Goal: Information Seeking & Learning: Find specific fact

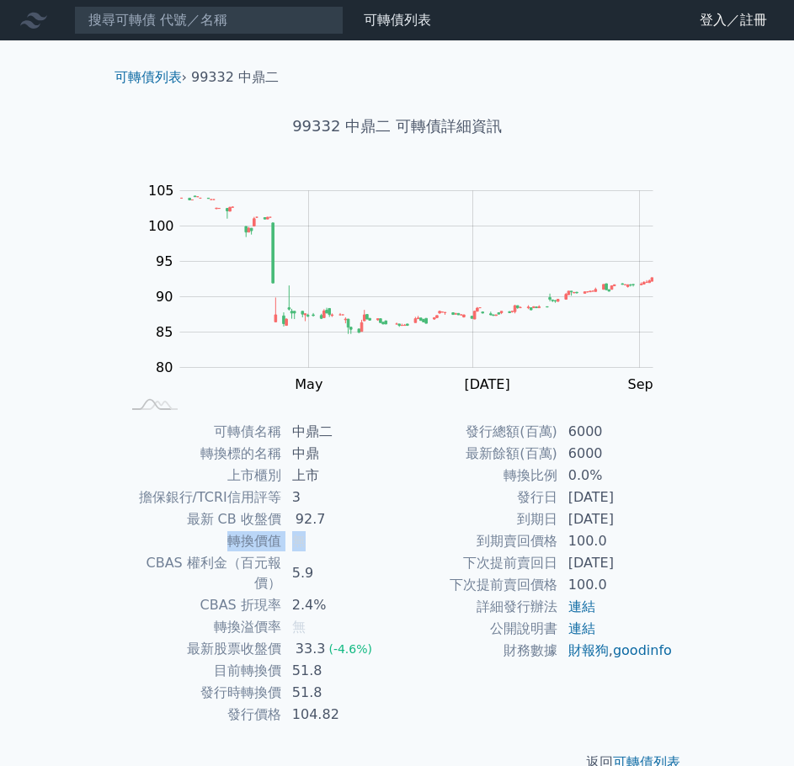
drag, startPoint x: 285, startPoint y: 542, endPoint x: 317, endPoint y: 542, distance: 32.0
click at [317, 542] on tr "轉換價值 無" at bounding box center [259, 542] width 276 height 22
click at [346, 548] on td "無" at bounding box center [339, 542] width 115 height 22
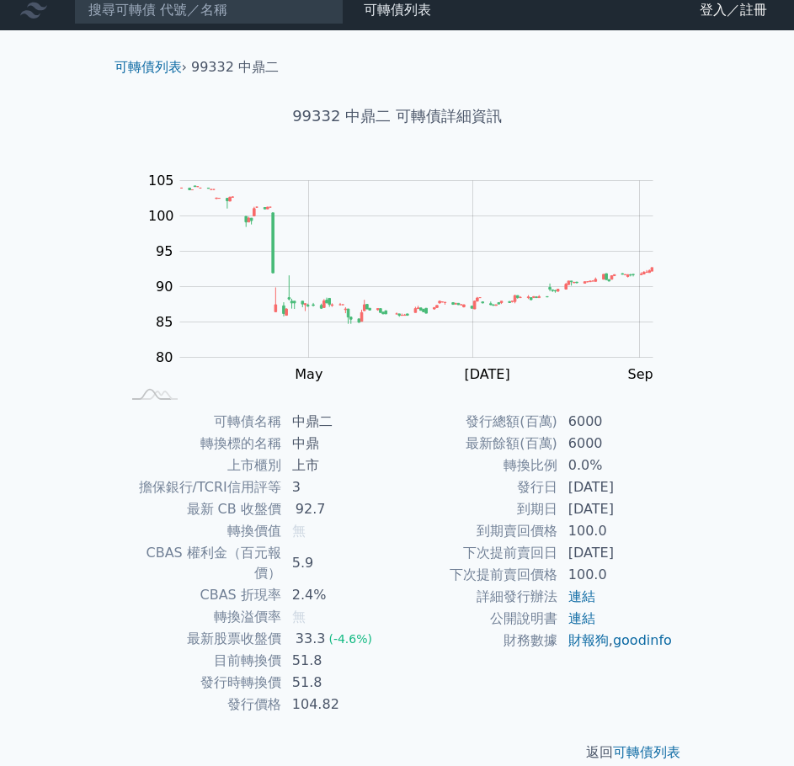
scroll to position [13, 0]
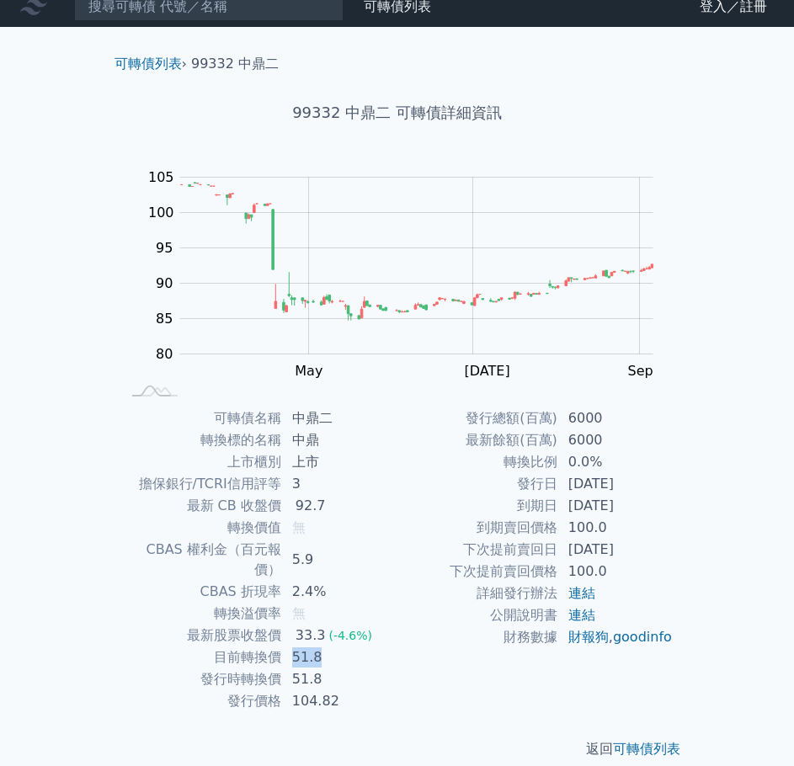
drag, startPoint x: 326, startPoint y: 638, endPoint x: 293, endPoint y: 638, distance: 32.9
click at [293, 647] on td "51.8" at bounding box center [339, 658] width 115 height 22
click at [339, 647] on td "51.8" at bounding box center [339, 658] width 115 height 22
drag, startPoint x: 326, startPoint y: 643, endPoint x: 288, endPoint y: 643, distance: 37.9
click at [288, 647] on td "51.8" at bounding box center [339, 658] width 115 height 22
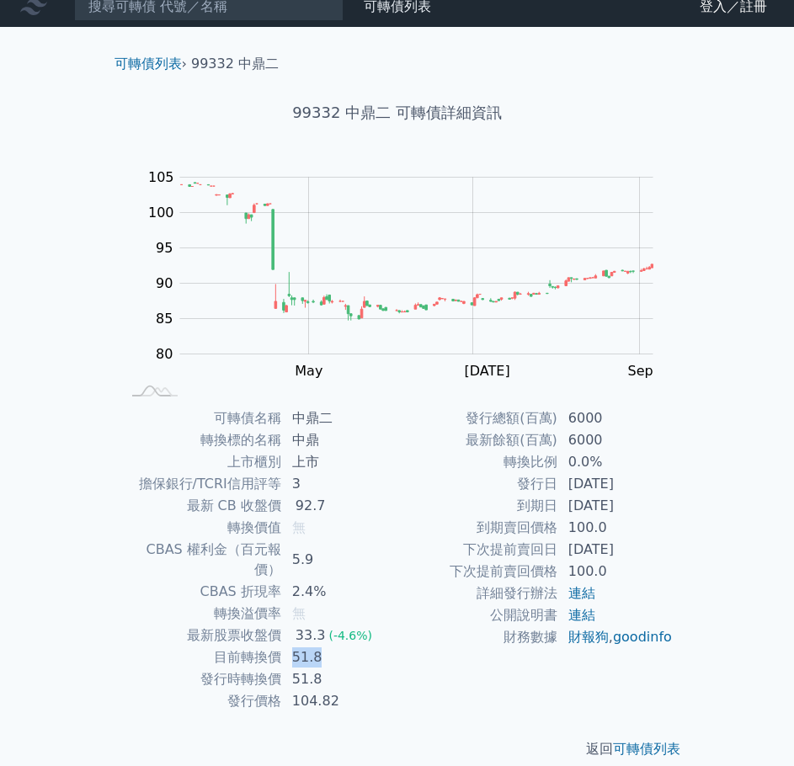
click at [347, 647] on td "51.8" at bounding box center [339, 658] width 115 height 22
drag, startPoint x: 317, startPoint y: 638, endPoint x: 293, endPoint y: 638, distance: 23.6
click at [293, 647] on td "51.8" at bounding box center [339, 658] width 115 height 22
click at [347, 647] on td "51.8" at bounding box center [339, 658] width 115 height 22
drag, startPoint x: 347, startPoint y: 637, endPoint x: 302, endPoint y: 638, distance: 45.5
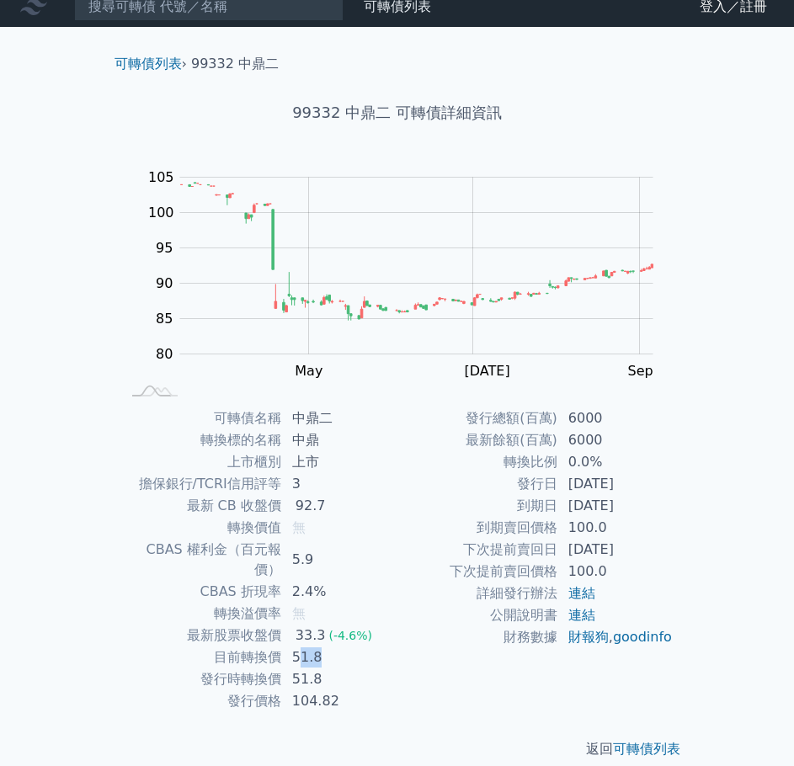
click at [302, 647] on td "51.8" at bounding box center [339, 658] width 115 height 22
click at [356, 647] on td "51.8" at bounding box center [339, 658] width 115 height 22
